Goal: Task Accomplishment & Management: Manage account settings

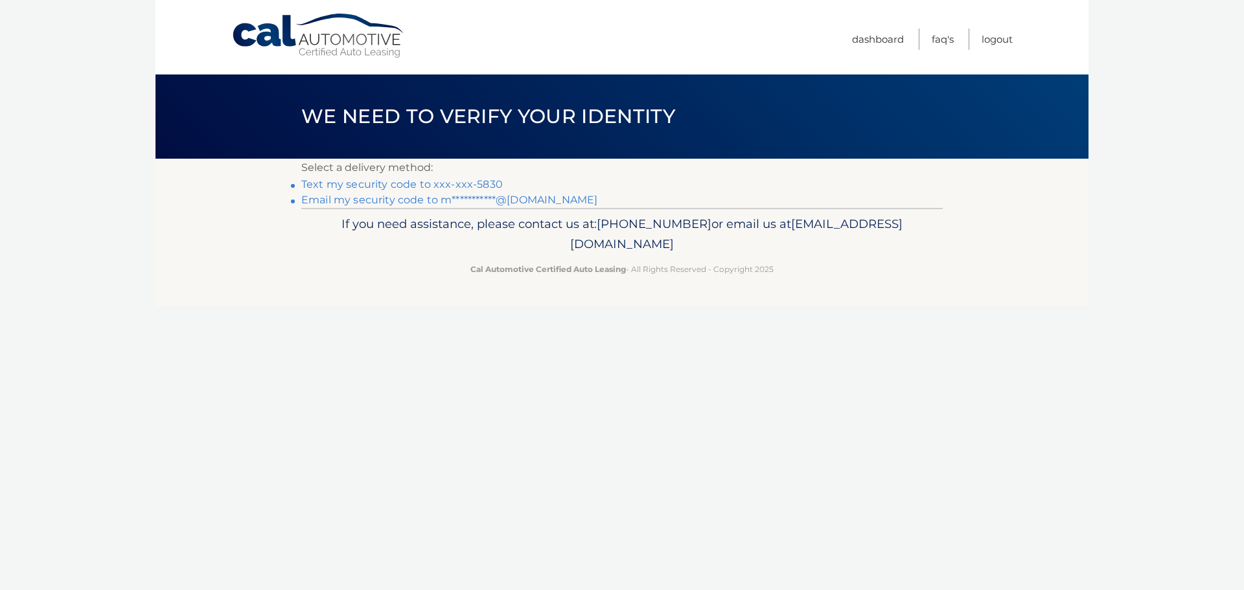
click at [376, 183] on link "Text my security code to xxx-xxx-5830" at bounding box center [401, 184] width 201 height 12
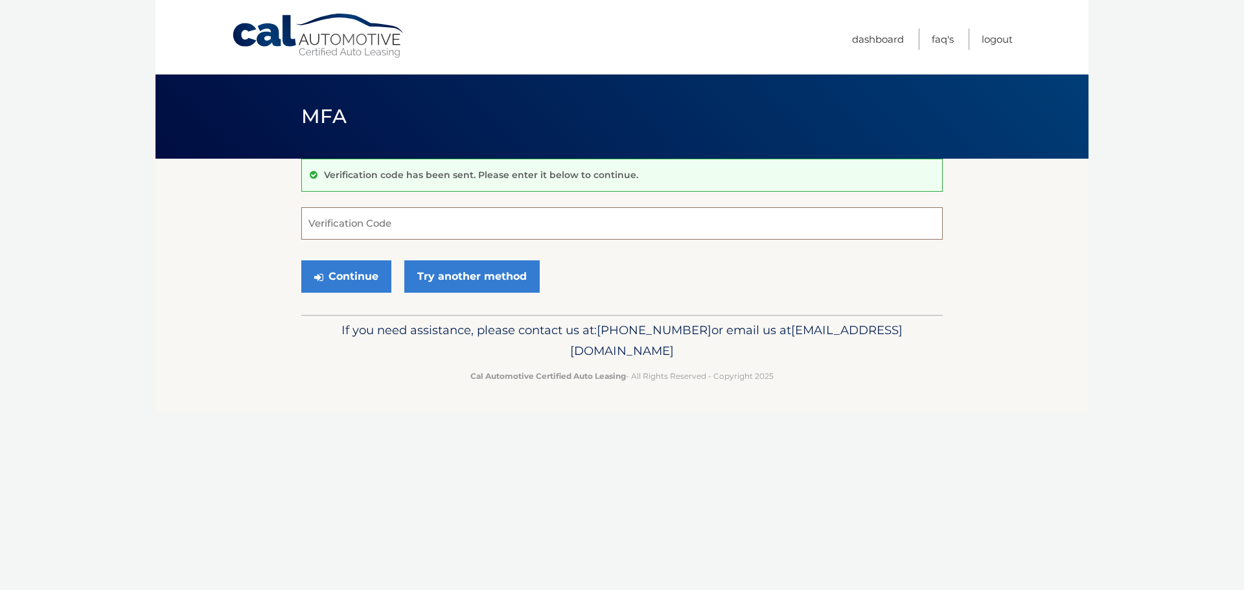
click at [354, 225] on input "Verification Code" at bounding box center [621, 223] width 641 height 32
type input "511790"
click at [332, 279] on button "Continue" at bounding box center [346, 276] width 90 height 32
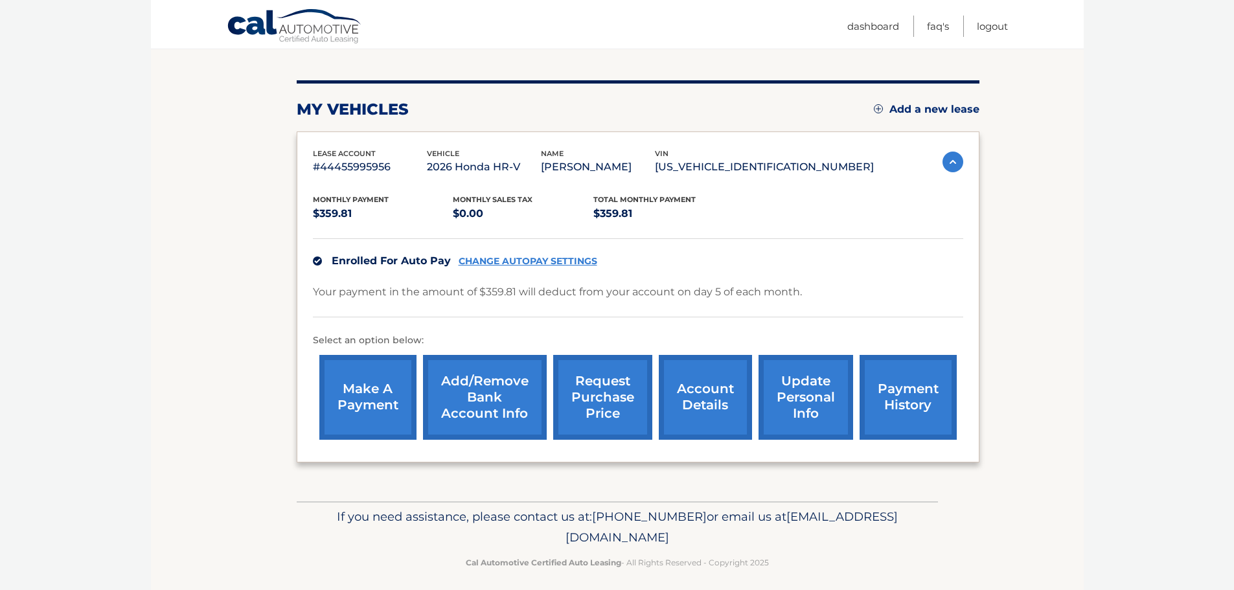
scroll to position [146, 0]
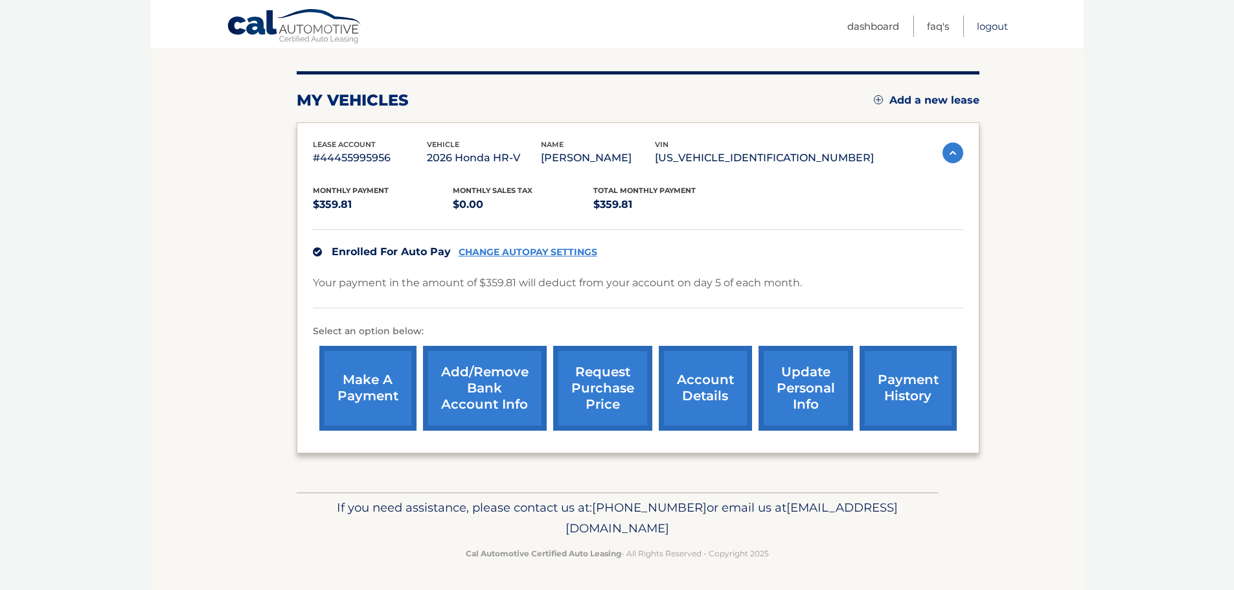
click at [991, 27] on link "Logout" at bounding box center [992, 26] width 31 height 21
